Goal: Task Accomplishment & Management: Use online tool/utility

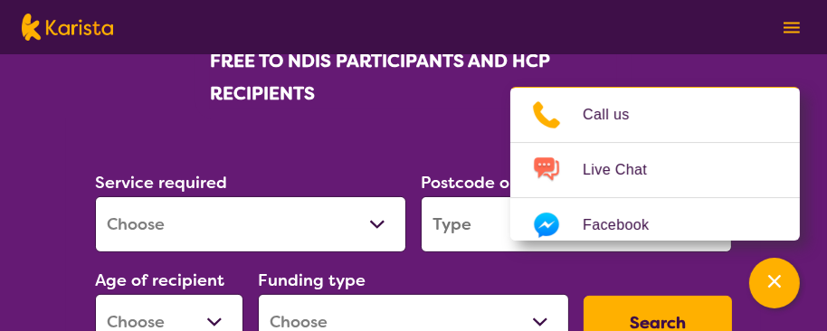
scroll to position [362, 0]
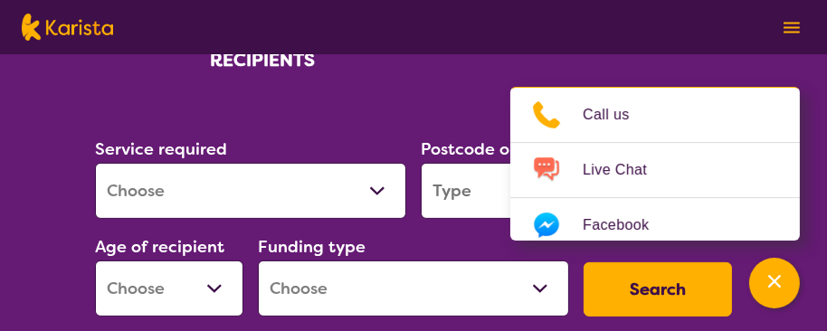
click at [376, 189] on select "Allied Health Assistant Assessment ([MEDICAL_DATA] or [MEDICAL_DATA]) Behaviour…" at bounding box center [250, 191] width 311 height 56
click at [433, 103] on section "Service required Allied Health Assistant Assessment ([MEDICAL_DATA] or [MEDICAL…" at bounding box center [413, 232] width 695 height 295
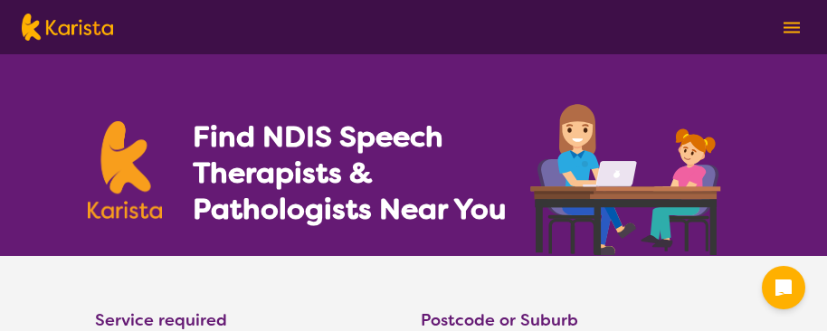
select select "[MEDICAL_DATA]"
select select "NDIS"
select select "[MEDICAL_DATA]"
select select "NDIS"
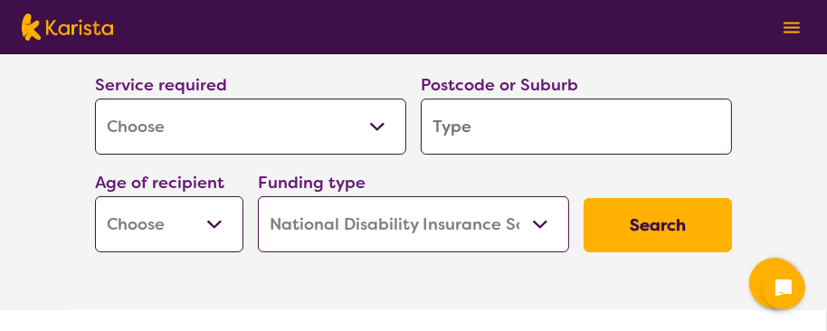
scroll to position [271, 0]
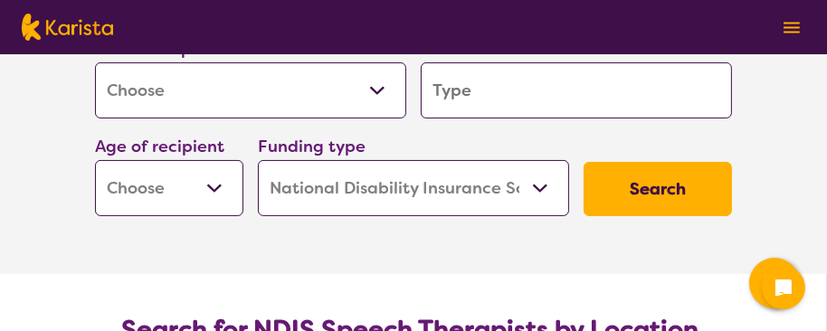
click at [379, 91] on select "Allied Health Assistant Assessment ([MEDICAL_DATA] or [MEDICAL_DATA]) Behaviour…" at bounding box center [250, 90] width 311 height 56
click at [574, 93] on input "search" at bounding box center [576, 90] width 311 height 56
type input "S"
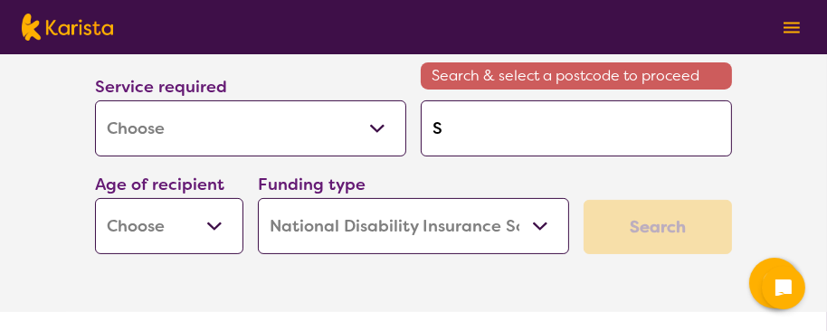
type input "Sc"
type input "Sch"
type input "Schi"
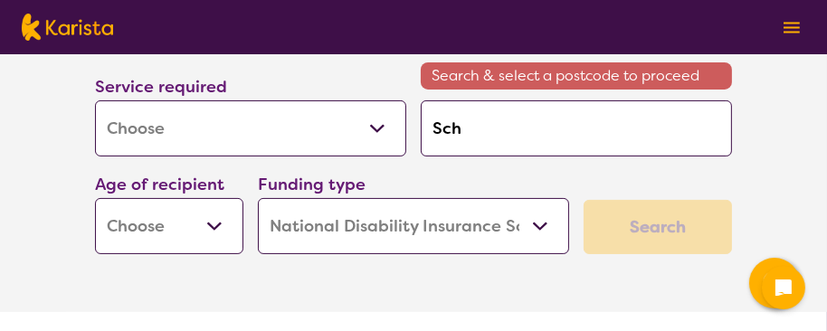
type input "Schi"
type input "Schit"
type input "Schitz"
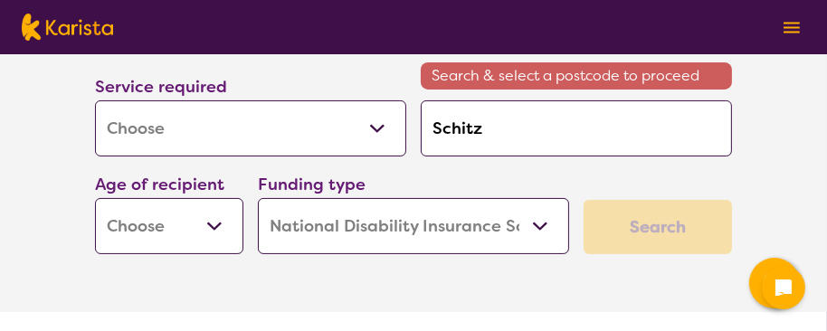
type input "Schitzo"
type input "Schitzop"
type input "Schitzoph"
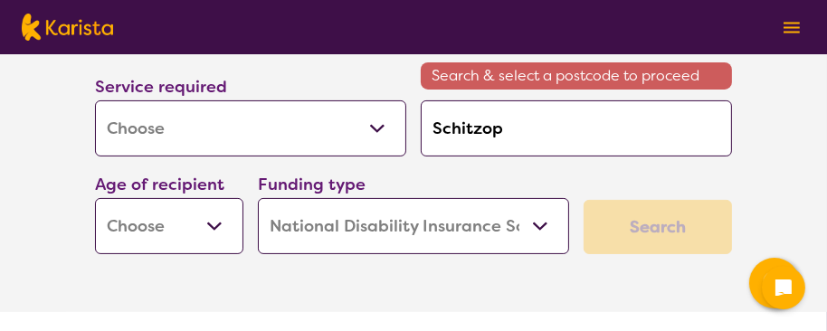
type input "Schitzoph"
type input "Schitzophr"
type input "Schitzophre"
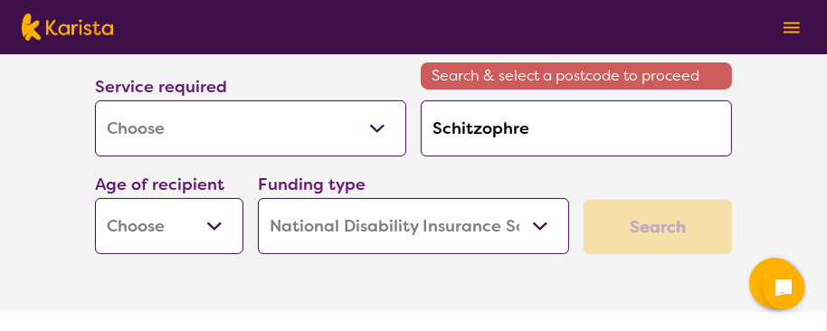
type input "Schitzophren"
type input "Schitzophreni"
type input "Schitzophrenia"
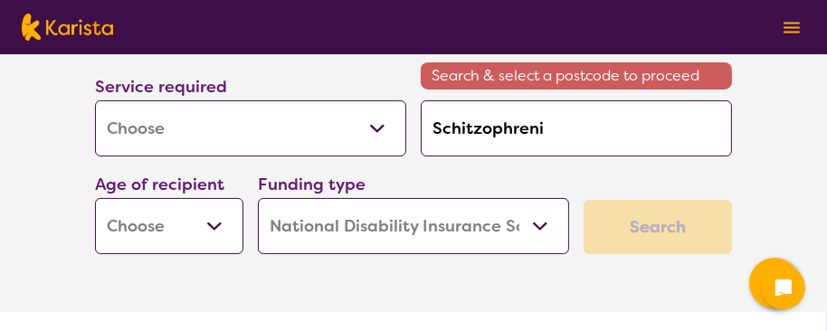
type input "Schitzophrenia"
click at [484, 128] on input "Schitzophrenia" at bounding box center [576, 128] width 311 height 56
click at [561, 130] on input "Schitzophrenia" at bounding box center [576, 128] width 311 height 56
type input "Schitzophreni"
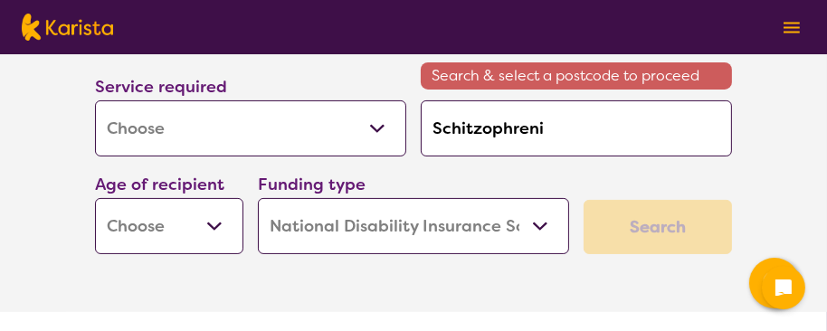
type input "Schitzophren"
type input "Schitzophre"
type input "Schitzophr"
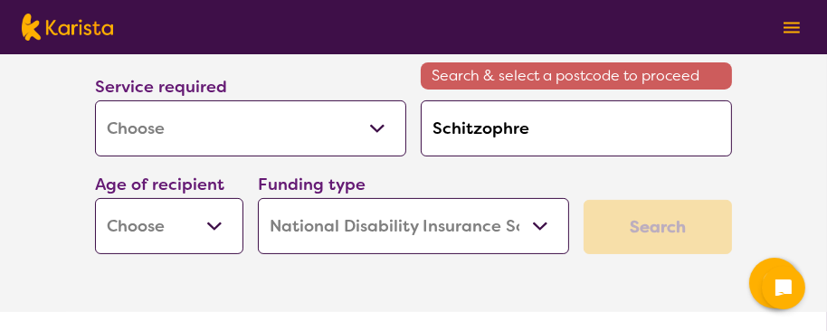
type input "Schitzophr"
type input "Schitzoph"
type input "Schitzop"
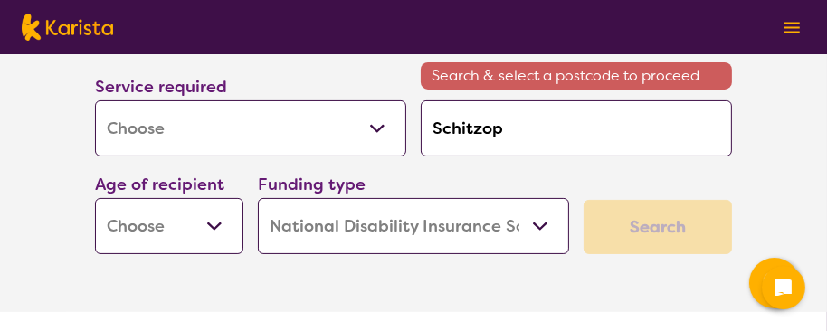
type input "Schitzo"
type input "Schitz"
type input "Schit"
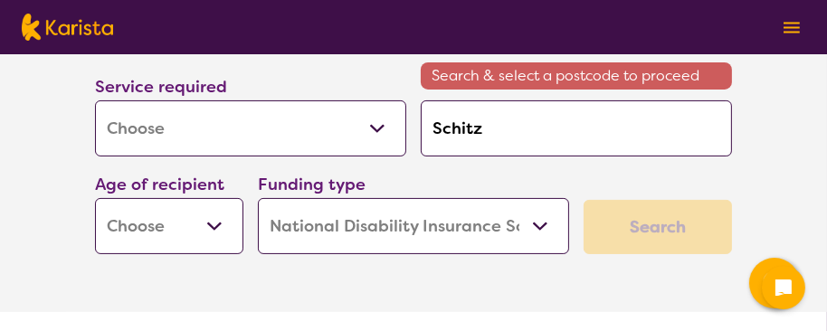
type input "Schit"
type input "Schi"
type input "Sch"
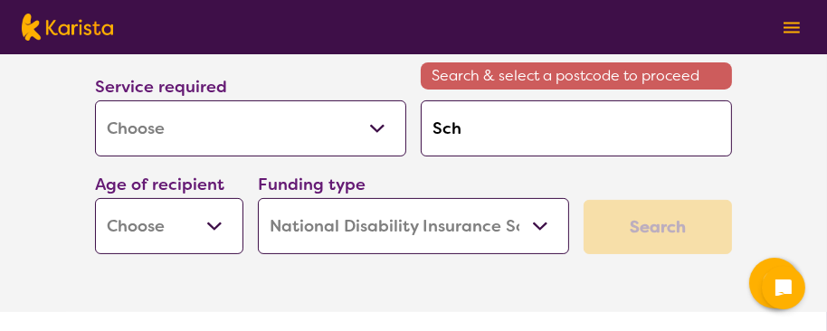
type input "Sc"
type input "S"
click at [541, 223] on select "Home Care Package (HCP) National Disability Insurance Scheme (NDIS) I don't know" at bounding box center [413, 226] width 311 height 56
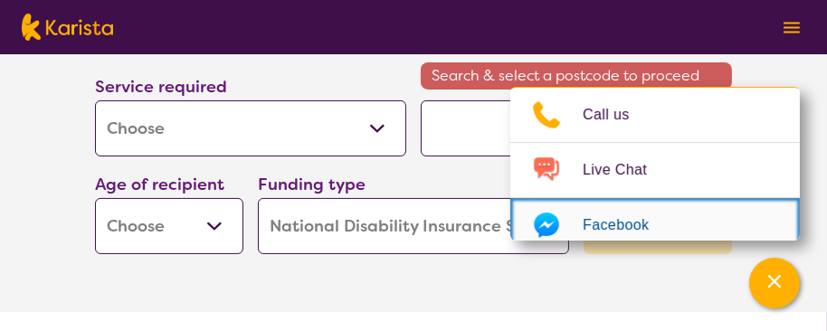
click at [541, 223] on icon "Choose channel" at bounding box center [546, 225] width 72 height 29
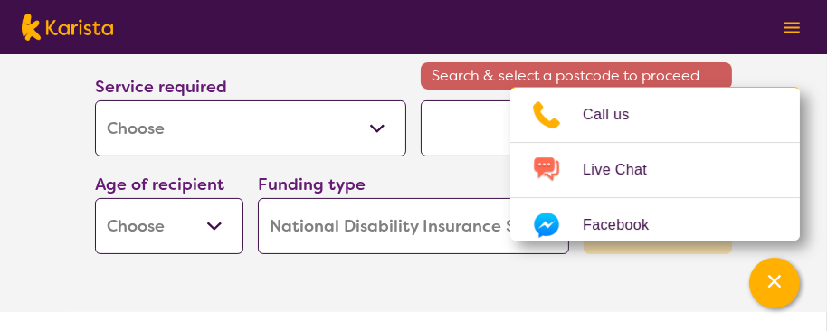
click at [208, 223] on select "Early Childhood - 0 to 9 Child - 10 to 11 Adolescent - 12 to 17 Adult - 18 to 6…" at bounding box center [169, 226] width 148 height 56
select select "AD"
click at [95, 198] on select "Early Childhood - 0 to 9 Child - 10 to 11 Adolescent - 12 to 17 Adult - 18 to 6…" at bounding box center [169, 226] width 148 height 56
select select "AD"
click at [454, 137] on input "search" at bounding box center [576, 128] width 311 height 56
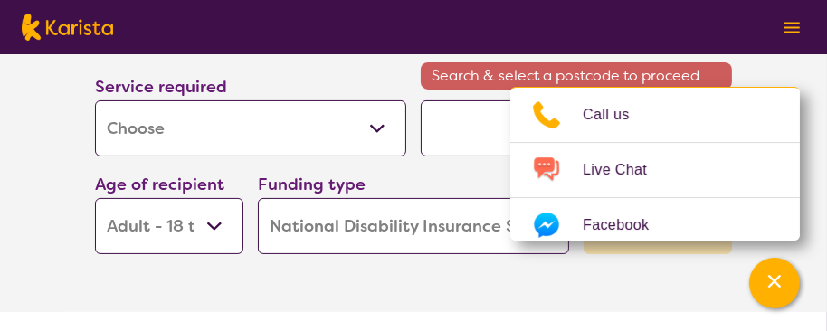
type input "S"
type input "Sc"
type input "Sch"
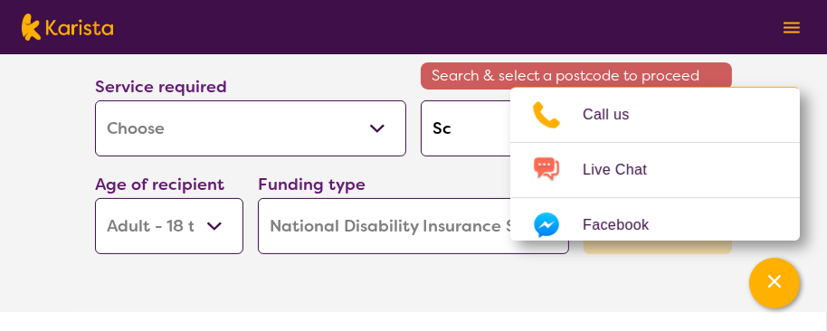
type input "Sch"
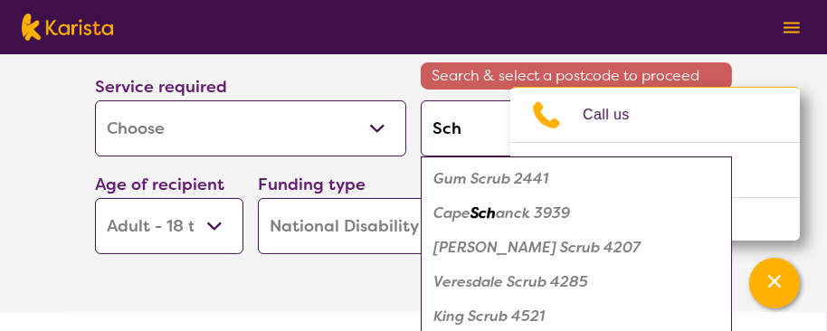
type input "Schi"
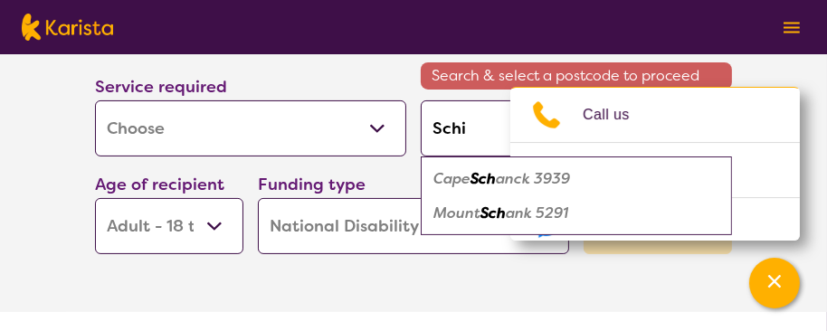
type input "Schiz"
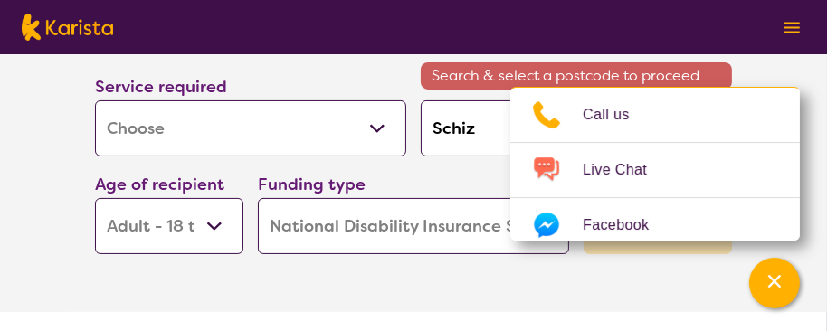
type input "Schizo"
type input "Schizop"
type input "Schizoph"
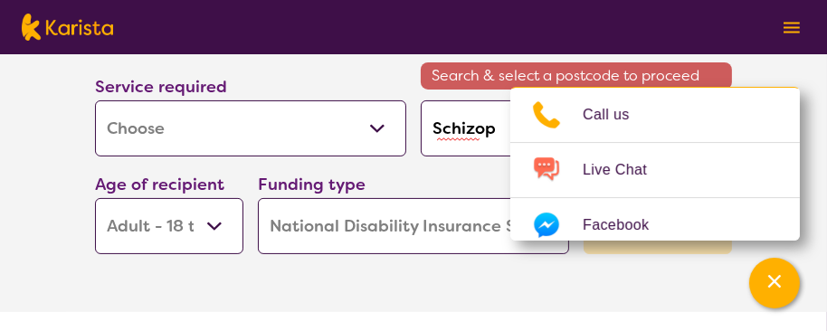
type input "Schizoph"
type input "Schizophr"
type input "Schizophre"
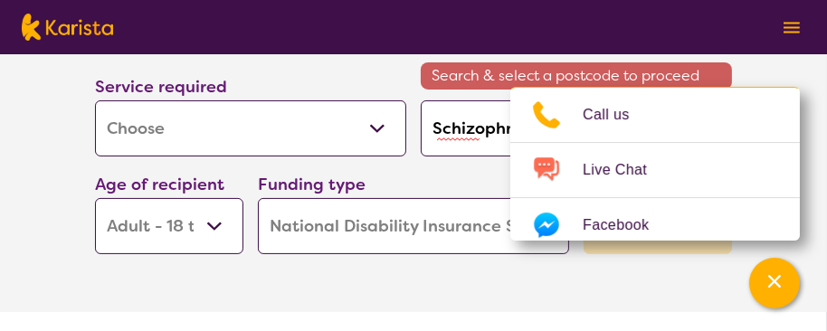
type input "Schizophren"
type input "Schizophreni"
type input "Schizophrenia"
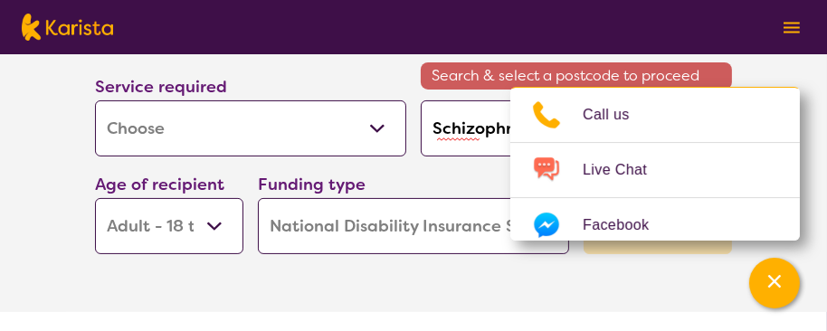
type input "Schizophrenia"
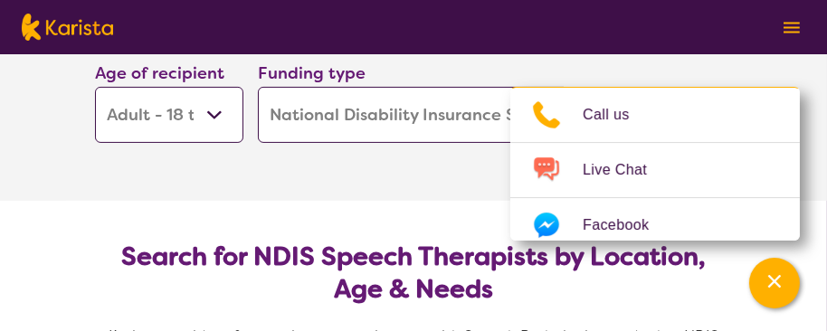
scroll to position [362, 0]
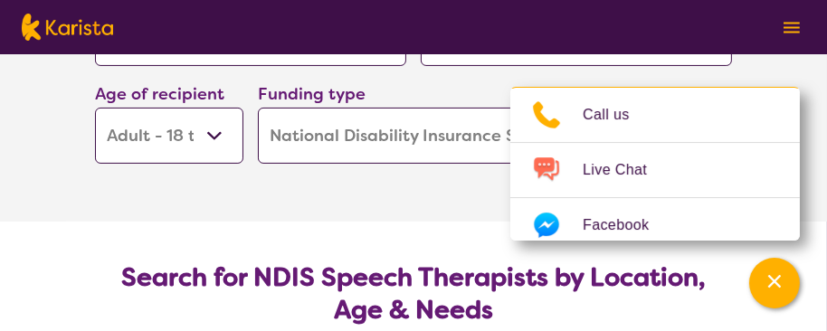
click at [412, 205] on section "Service required Allied Health Assistant Assessment (ADHD or Autism) Behaviour …" at bounding box center [414, 58] width 724 height 328
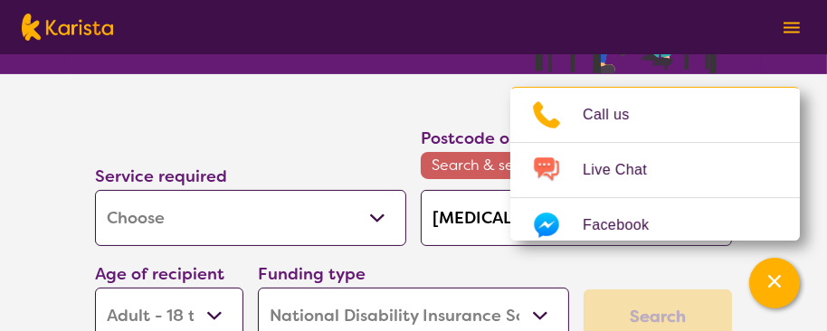
scroll to position [181, 0]
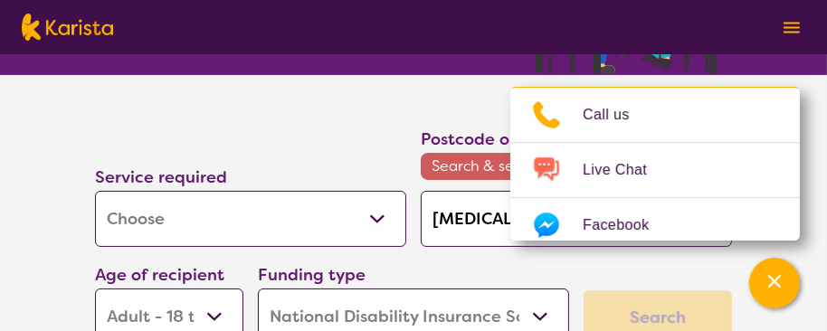
click at [461, 159] on span "Search & select a postcode to proceed" at bounding box center [576, 166] width 311 height 27
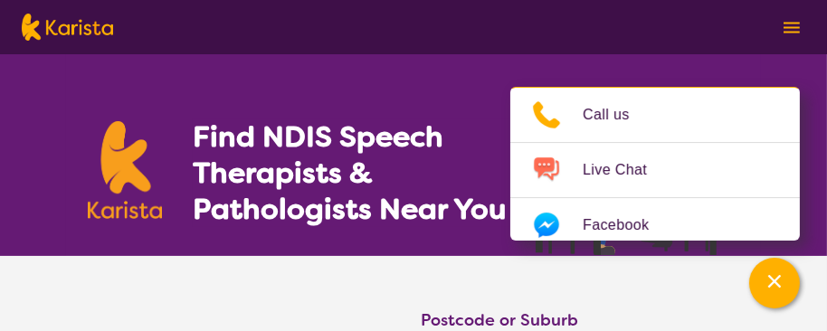
scroll to position [90, 0]
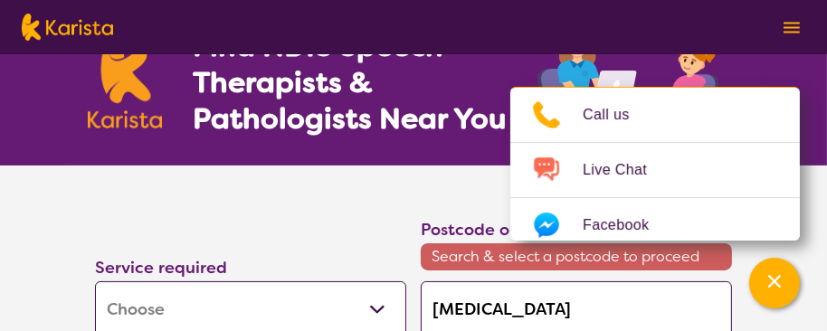
click at [565, 302] on input "Schizophrenia" at bounding box center [576, 309] width 311 height 56
type input "Schizophreni"
type input "Schizophren"
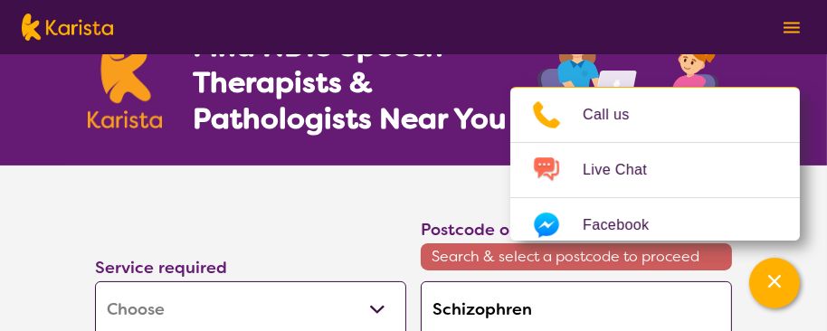
type input "Schizophre"
type input "Schizophr"
type input "Schizoph"
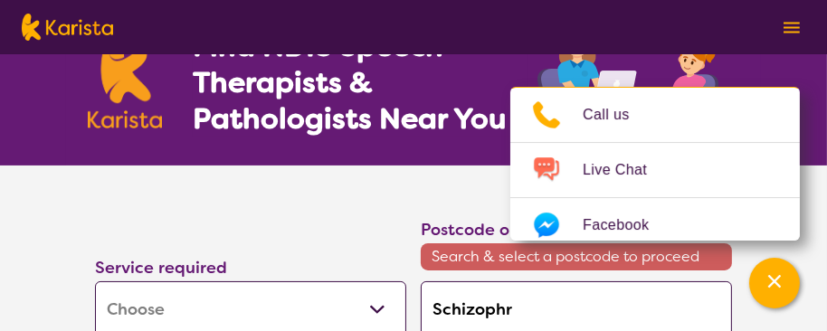
type input "Schizoph"
type input "Schizop"
type input "Schizo"
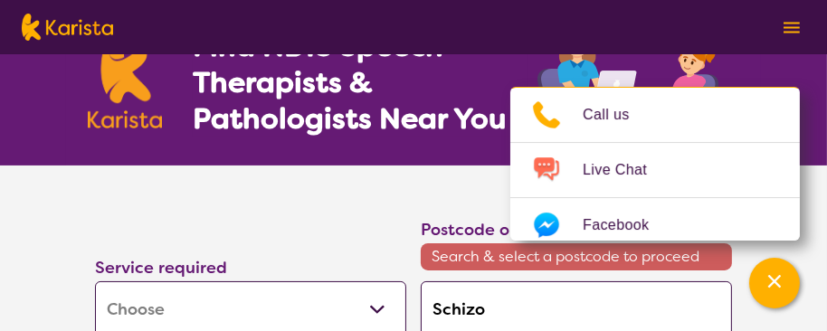
type input "Schiz"
type input "Schi"
type input "Sch"
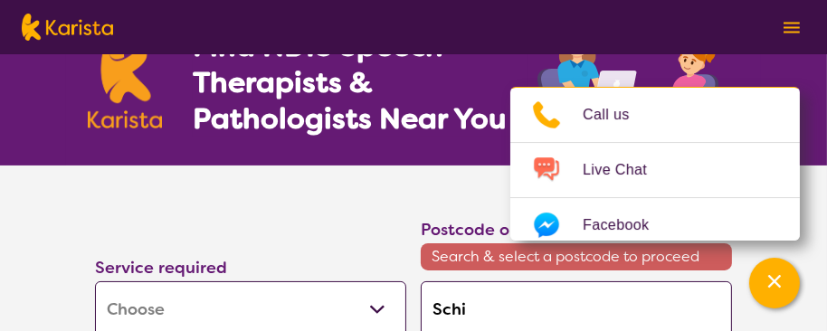
type input "Sch"
type input "Sc"
type input "S"
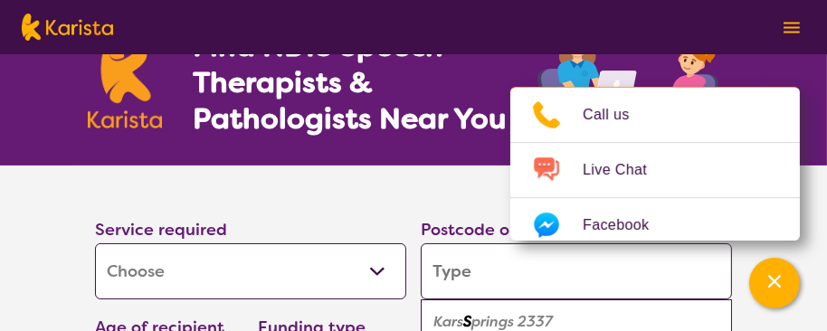
type input "3"
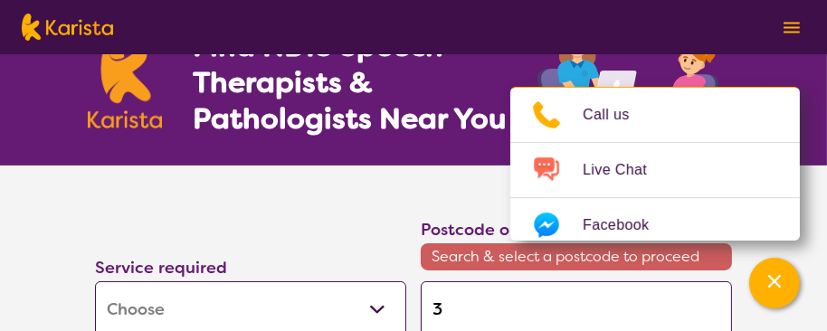
type input "30"
type input "308"
type input "3089"
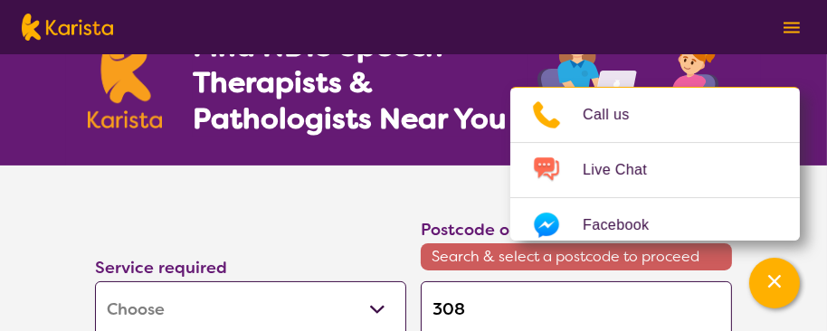
type input "3089"
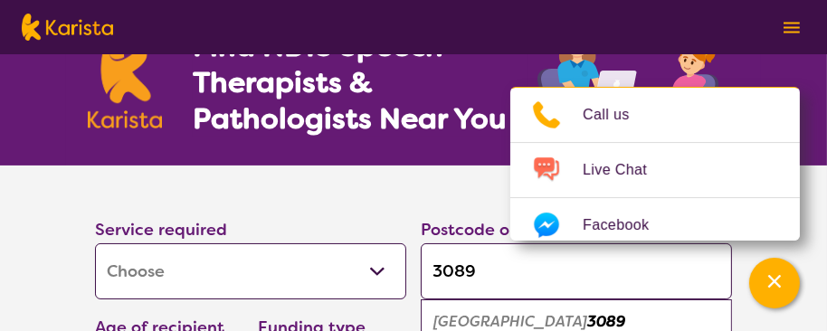
type input "3089"
click at [587, 325] on em "3089" at bounding box center [606, 321] width 38 height 19
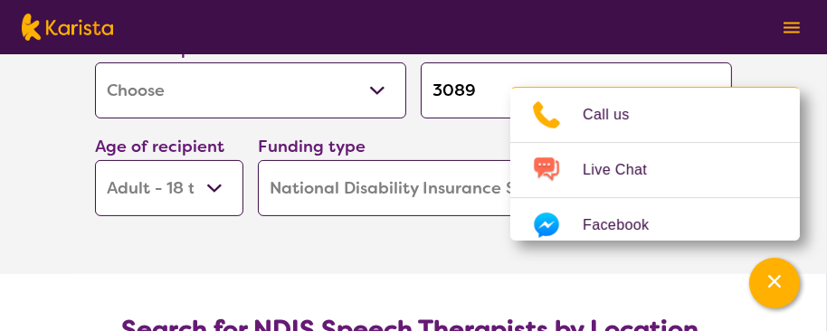
scroll to position [181, 0]
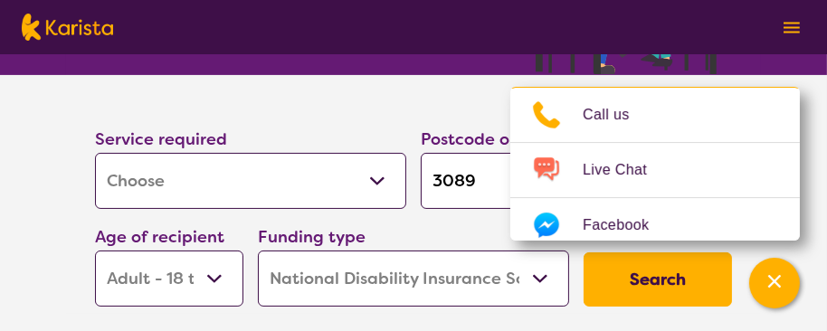
click at [675, 280] on button "Search" at bounding box center [658, 279] width 148 height 54
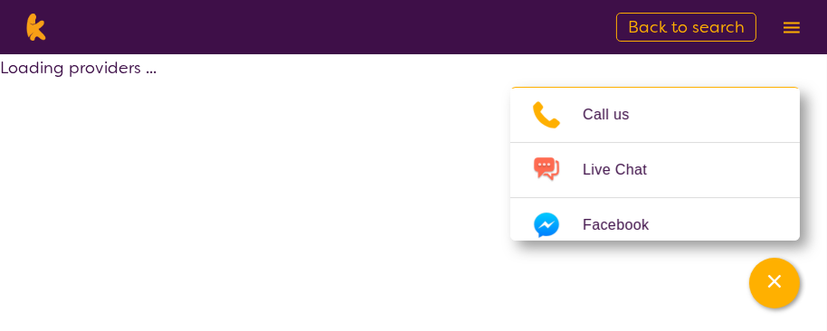
select select "by_score"
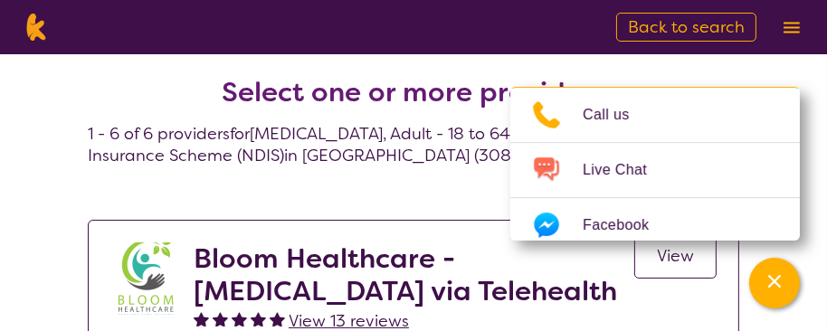
scroll to position [90, 0]
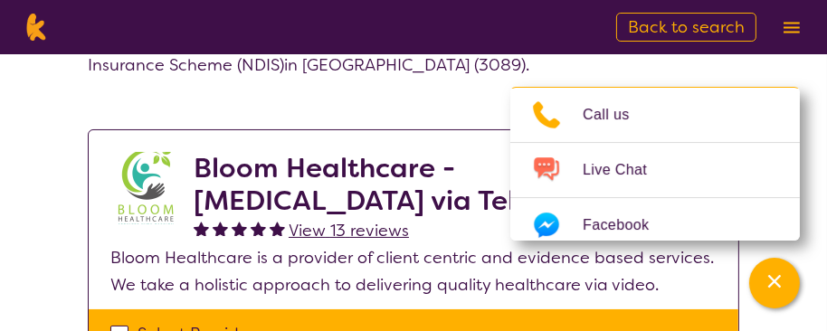
click at [711, 74] on h4 "Select one or more providers 1 - 6 of 6 providers for Speech therapy , Adult - …" at bounding box center [413, 9] width 651 height 134
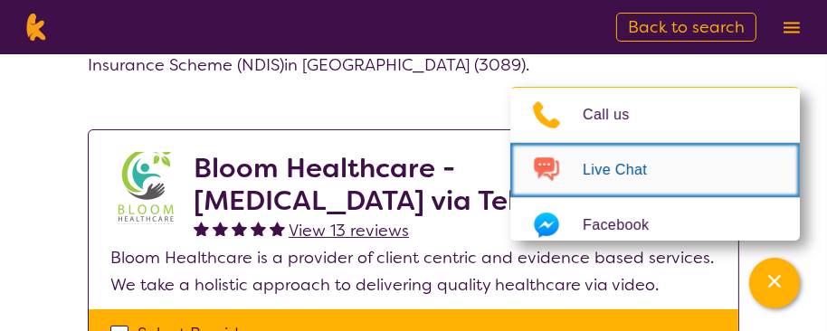
click at [620, 166] on span "Live Chat" at bounding box center [626, 170] width 86 height 27
